Goal: Information Seeking & Learning: Learn about a topic

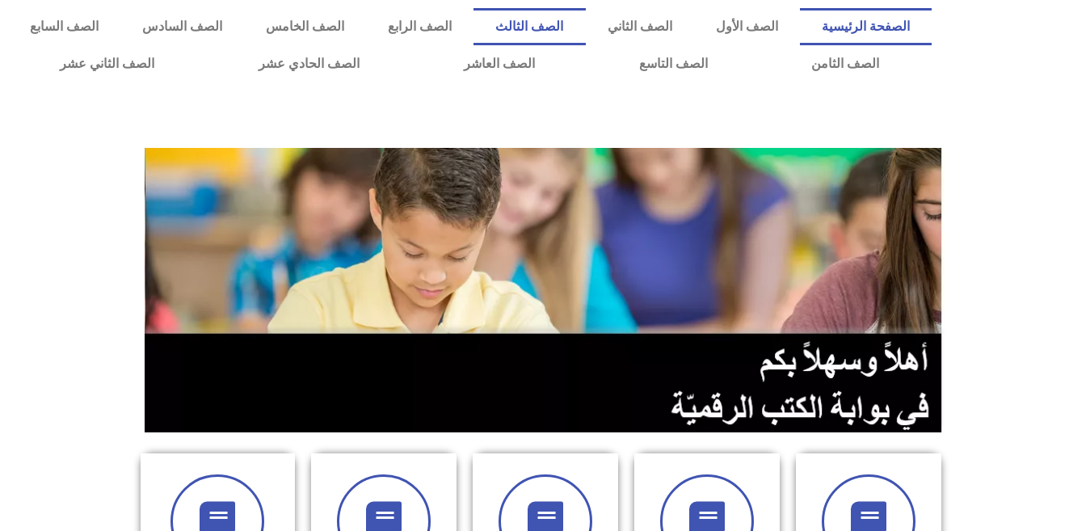
click at [585, 21] on link "الصف الثالث" at bounding box center [528, 26] width 111 height 37
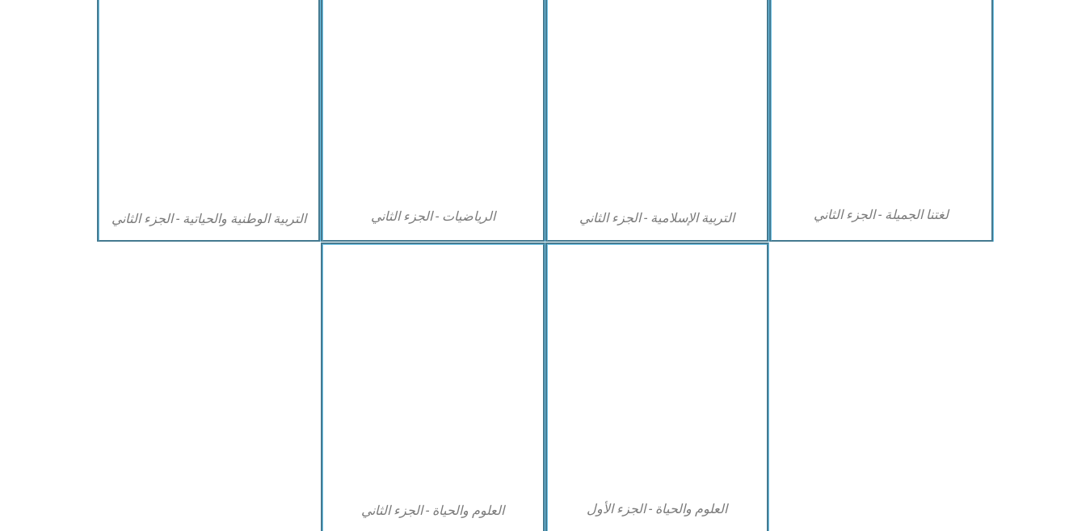
scroll to position [913, 0]
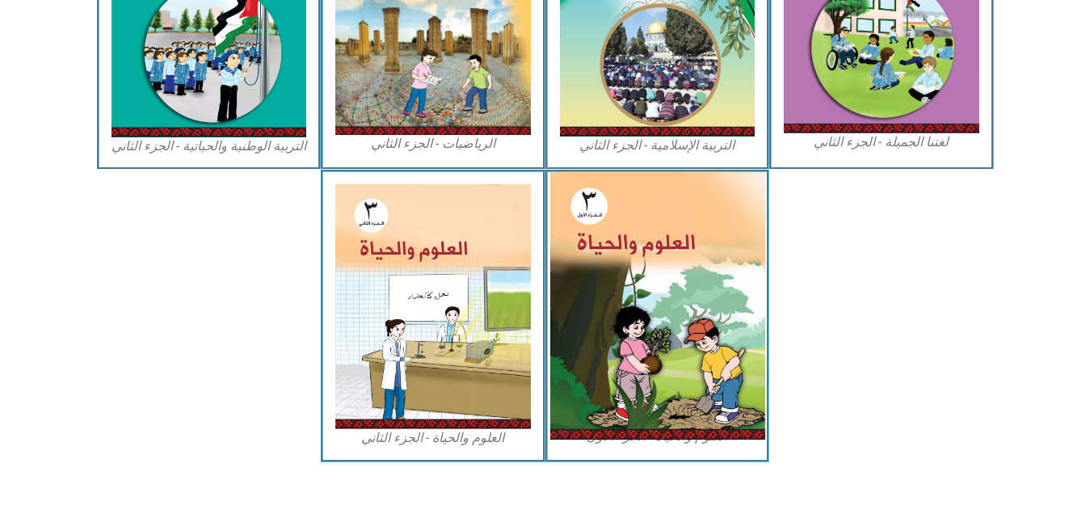
click at [706, 279] on img at bounding box center [656, 305] width 215 height 267
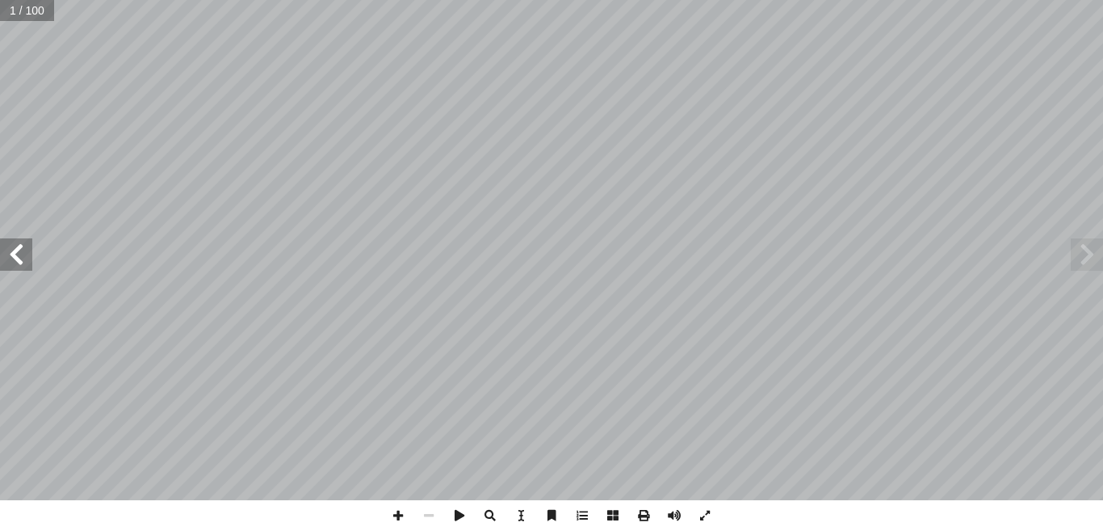
click at [17, 247] on span at bounding box center [16, 254] width 32 height 32
click at [19, 250] on span at bounding box center [16, 254] width 32 height 32
click at [20, 249] on span at bounding box center [16, 254] width 32 height 32
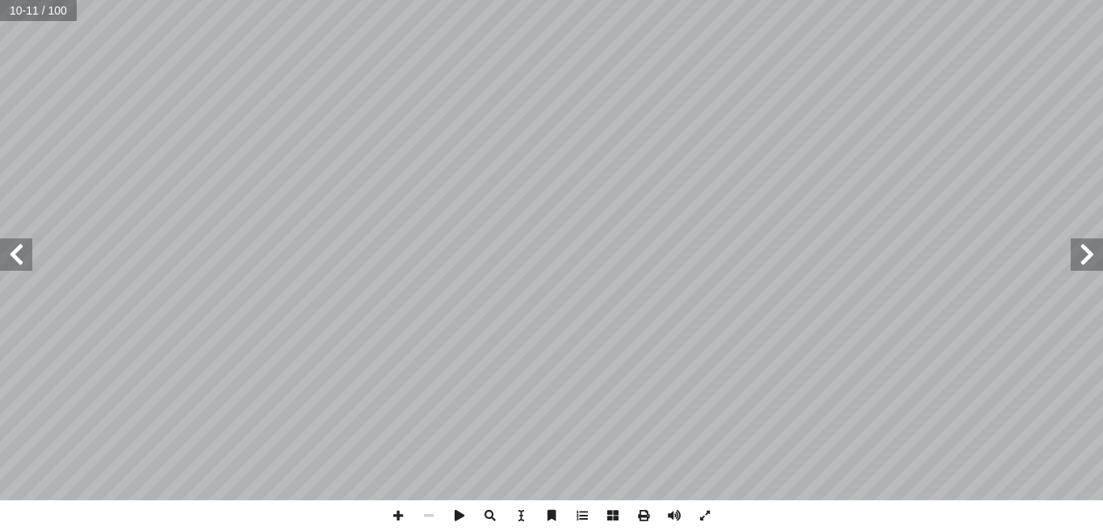
click at [20, 249] on span at bounding box center [16, 254] width 32 height 32
click at [1095, 270] on span at bounding box center [1087, 254] width 32 height 32
click at [398, 517] on span at bounding box center [398, 515] width 31 height 31
click at [19, 260] on span at bounding box center [16, 254] width 32 height 32
